Goal: Navigation & Orientation: Understand site structure

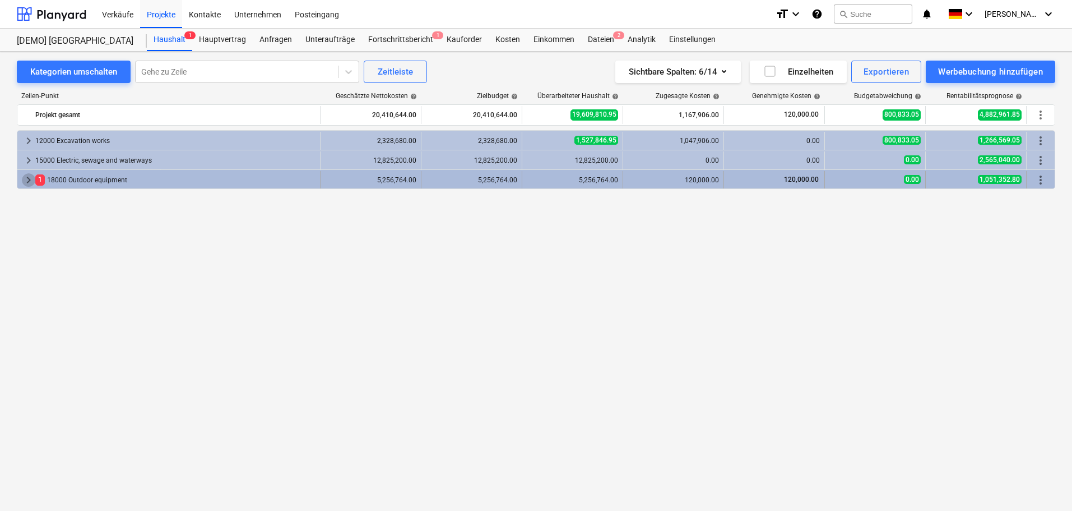
click at [29, 180] on span "keyboard_arrow_right" at bounding box center [28, 179] width 13 height 13
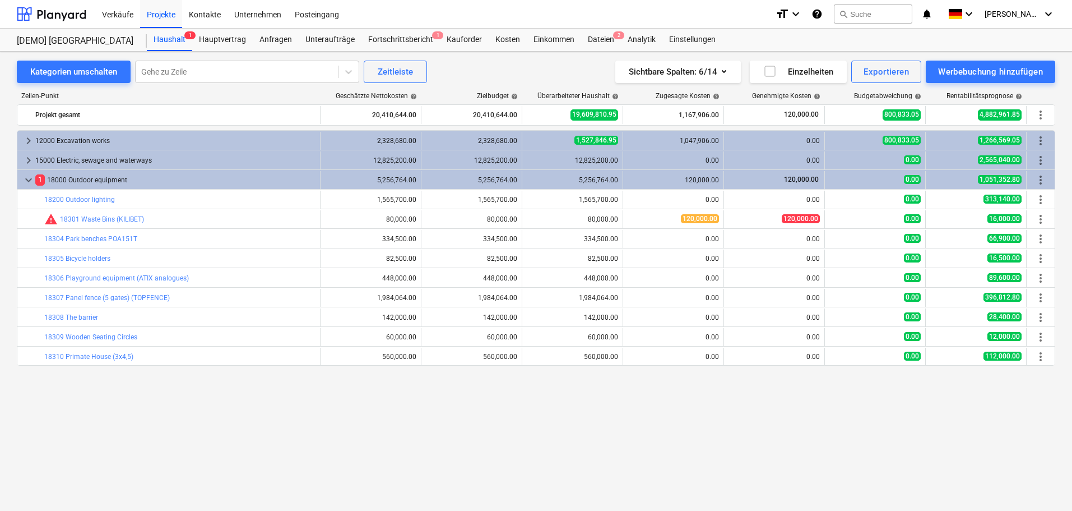
click at [29, 180] on span "keyboard_arrow_down" at bounding box center [28, 179] width 13 height 13
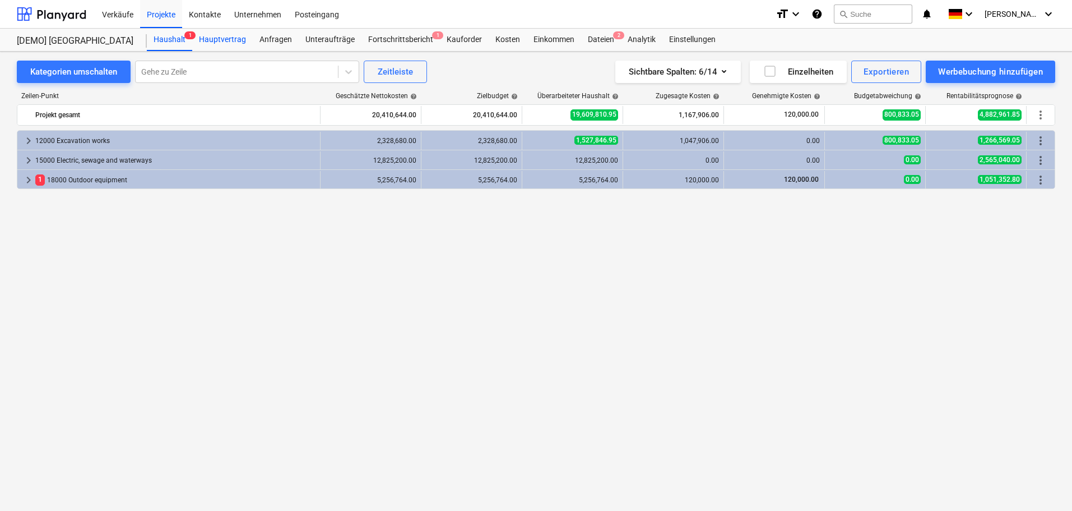
click at [229, 40] on div "Hauptvertrag" at bounding box center [222, 40] width 61 height 22
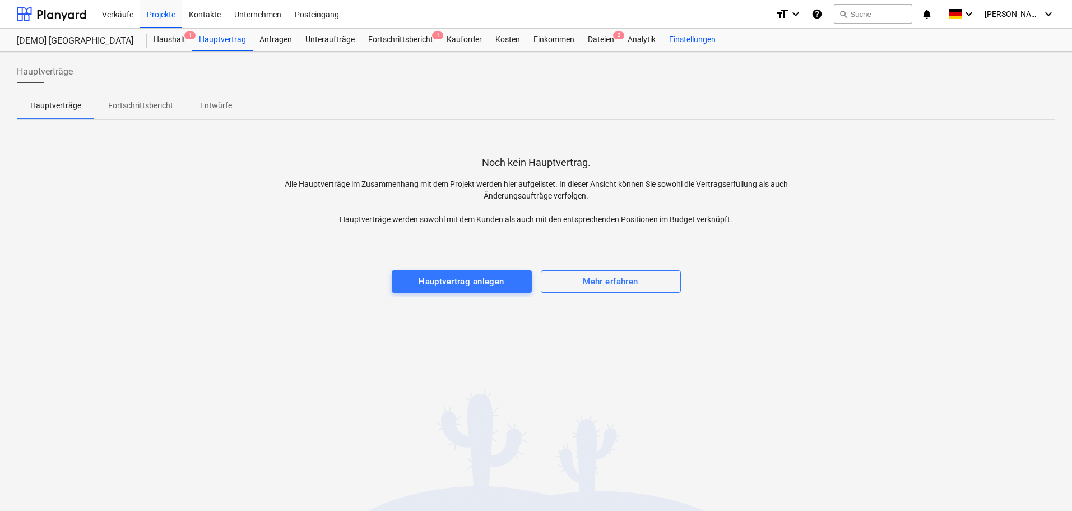
click at [695, 41] on div "Einstellungen" at bounding box center [693, 40] width 60 height 22
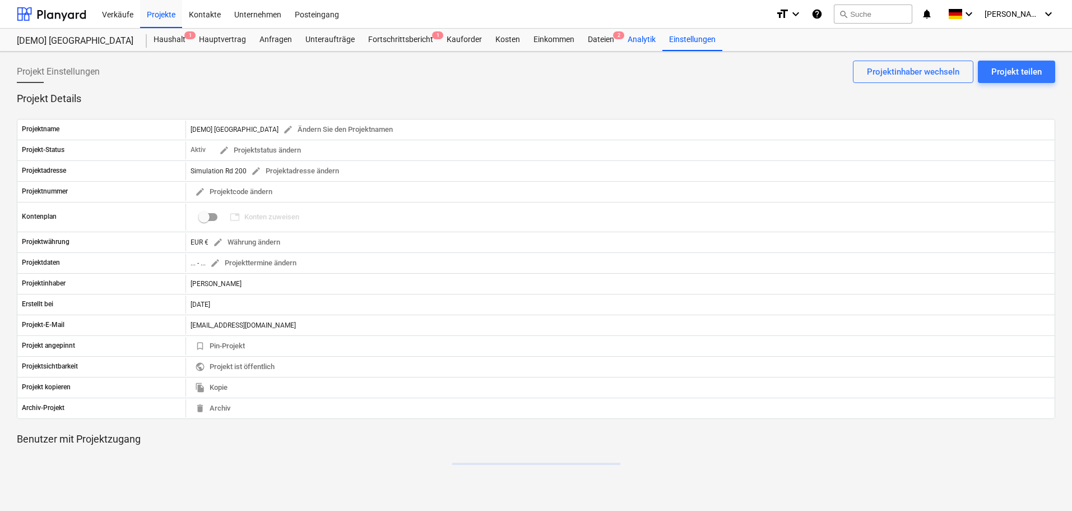
click at [643, 38] on div "Analytik" at bounding box center [641, 40] width 41 height 22
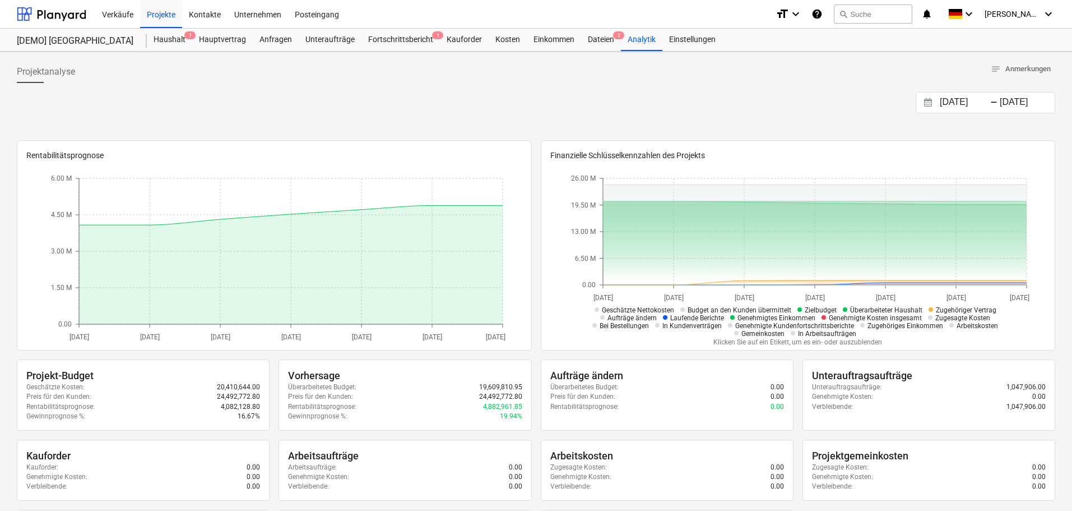
click at [813, 307] on span "Zielbudget" at bounding box center [821, 310] width 32 height 8
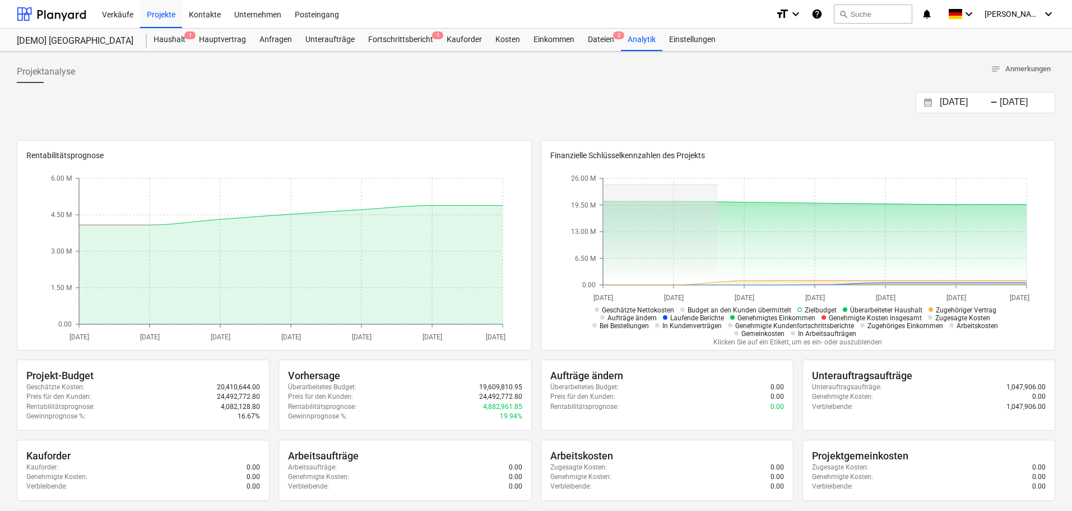
click at [815, 308] on span "Zielbudget" at bounding box center [821, 310] width 32 height 8
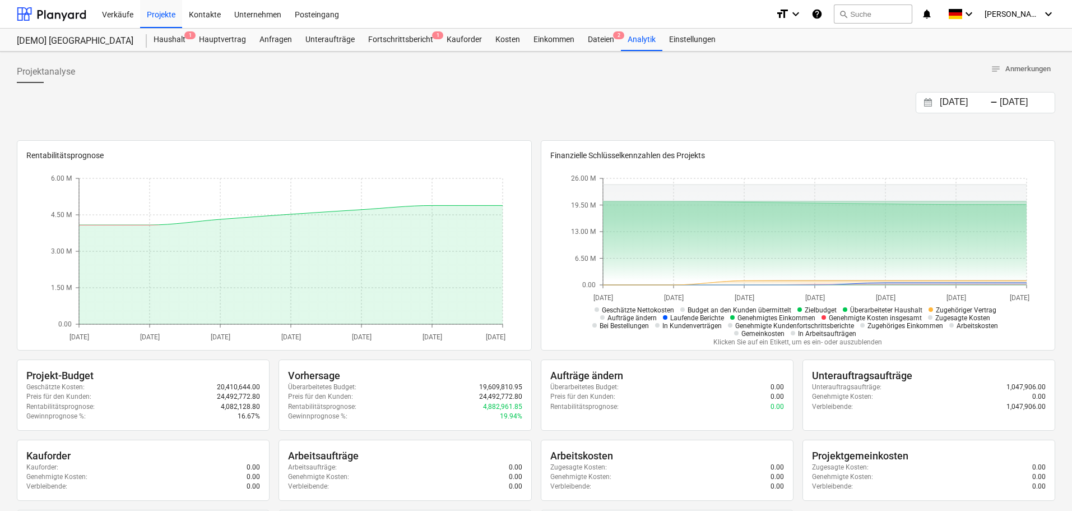
click at [797, 340] on p "Klicken Sie auf ein Etikett, um es ein- oder auszublenden" at bounding box center [798, 342] width 457 height 10
click at [976, 15] on icon "keyboard_arrow_down" at bounding box center [968, 13] width 13 height 13
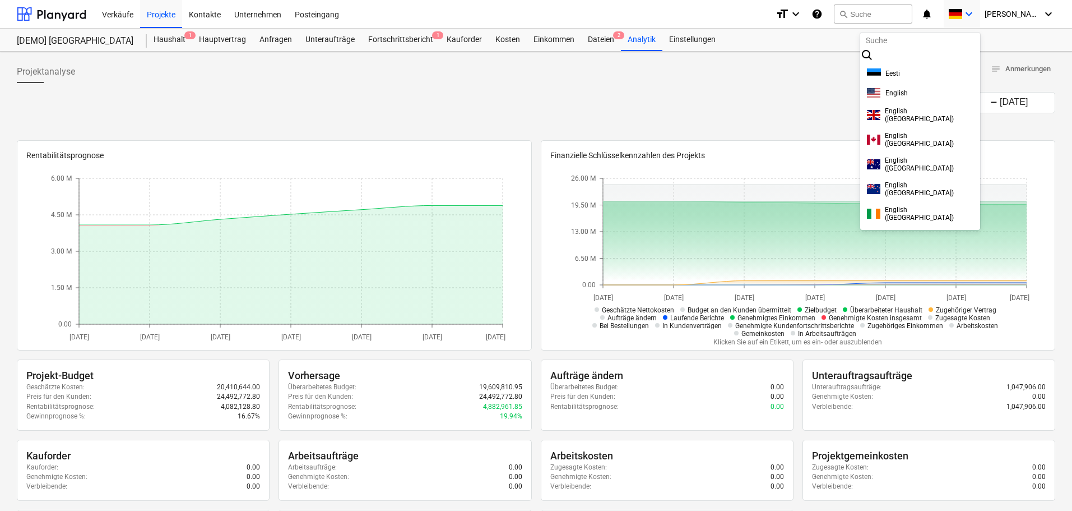
scroll to position [210, 0]
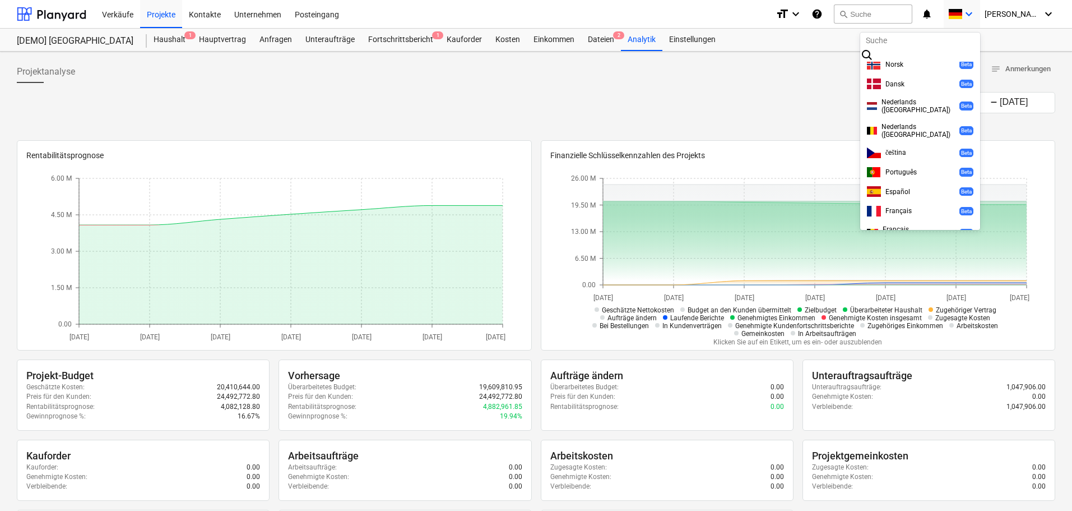
click at [983, 15] on div at bounding box center [536, 255] width 1072 height 511
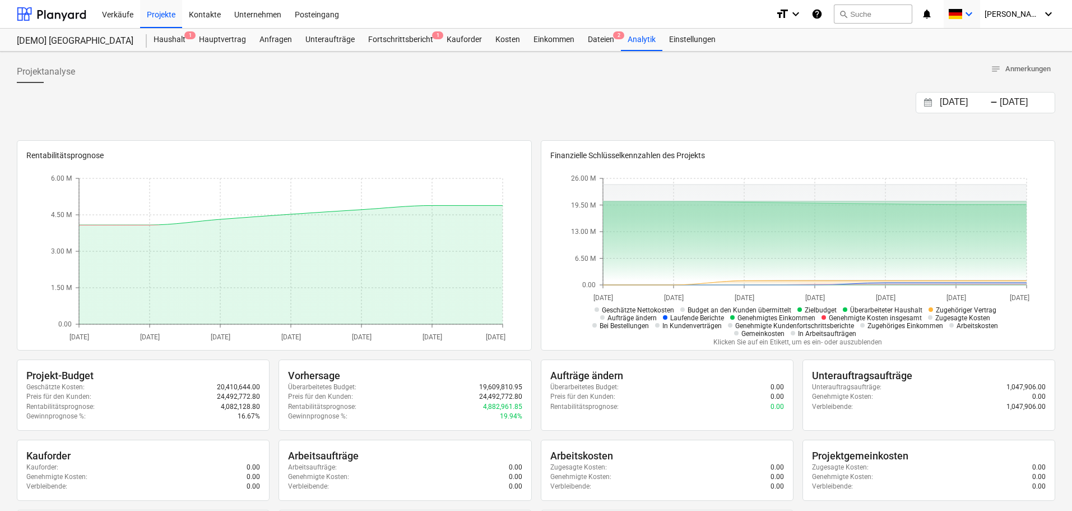
click at [976, 15] on icon "keyboard_arrow_down" at bounding box center [968, 13] width 13 height 13
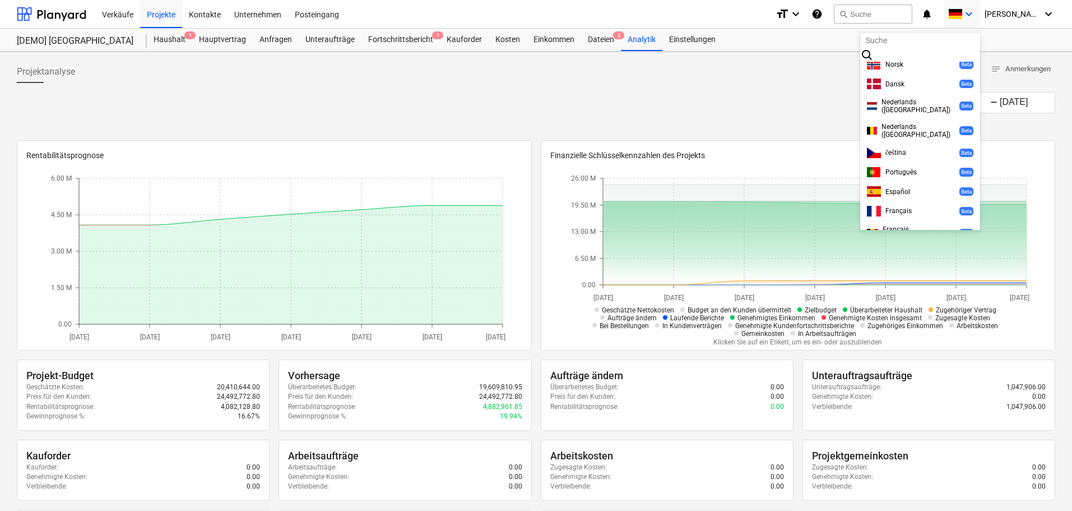
click at [983, 15] on div at bounding box center [536, 255] width 1072 height 511
